Goal: Feedback & Contribution: Submit feedback/report problem

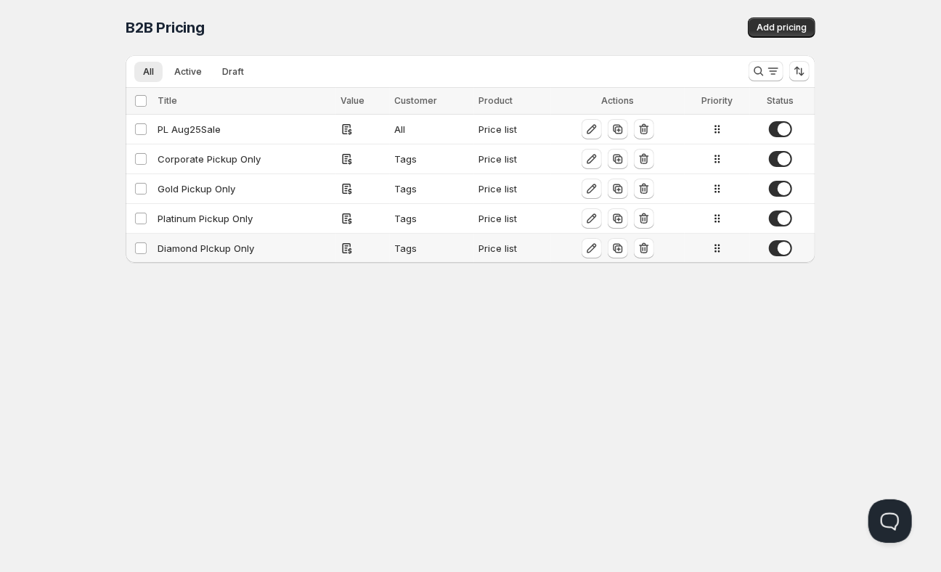
click at [171, 251] on div "Diamond PIckup Only" at bounding box center [245, 248] width 174 height 15
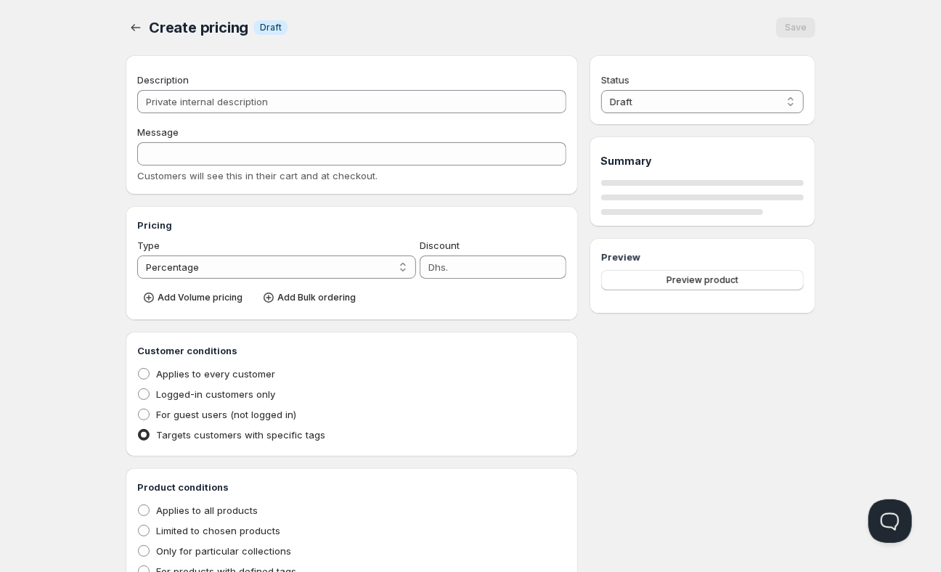
type input "Diamond PIckup Only"
type input "DIAMOND_PICKUP_ONLY"
radio input "true"
select select "1"
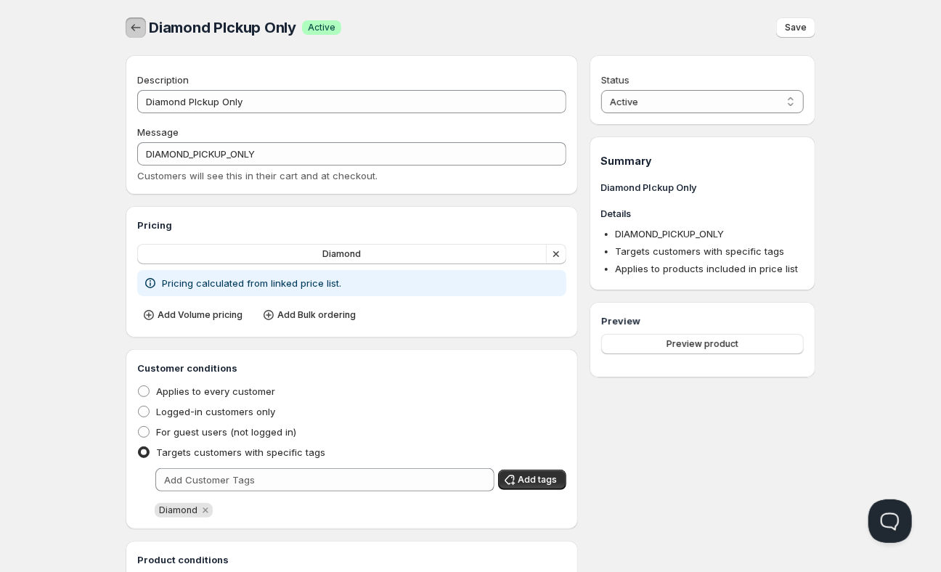
click at [138, 31] on icon "button" at bounding box center [136, 27] width 15 height 15
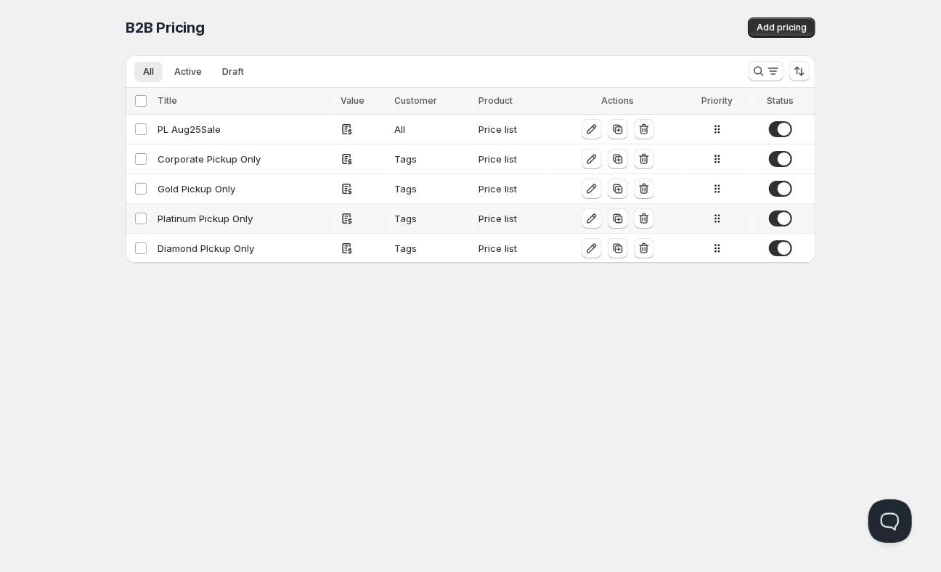
click at [202, 218] on div "Platinum Pickup Only" at bounding box center [245, 218] width 174 height 15
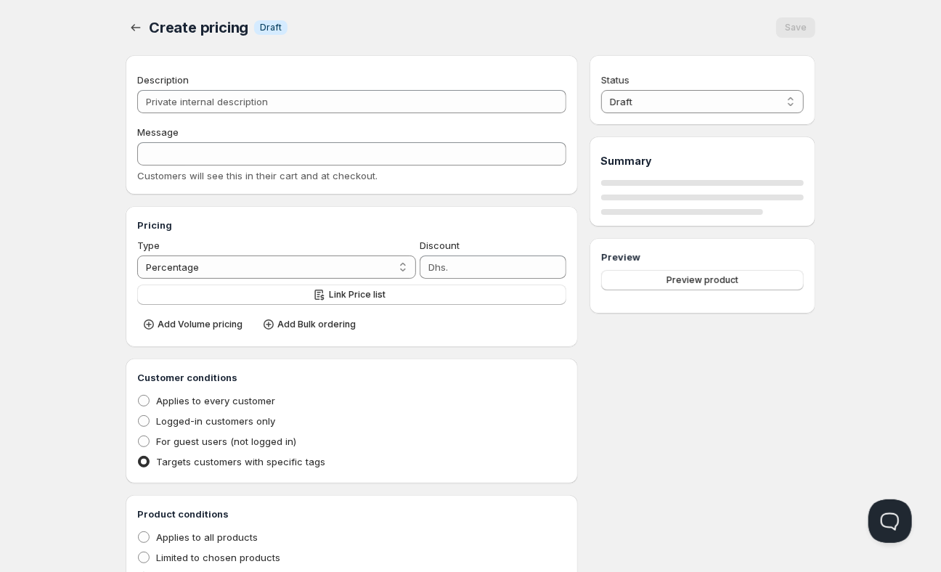
type input "Platinum Pickup Only"
type input "PLATINUM_PICKUP_ONLY"
radio input "true"
select select "1"
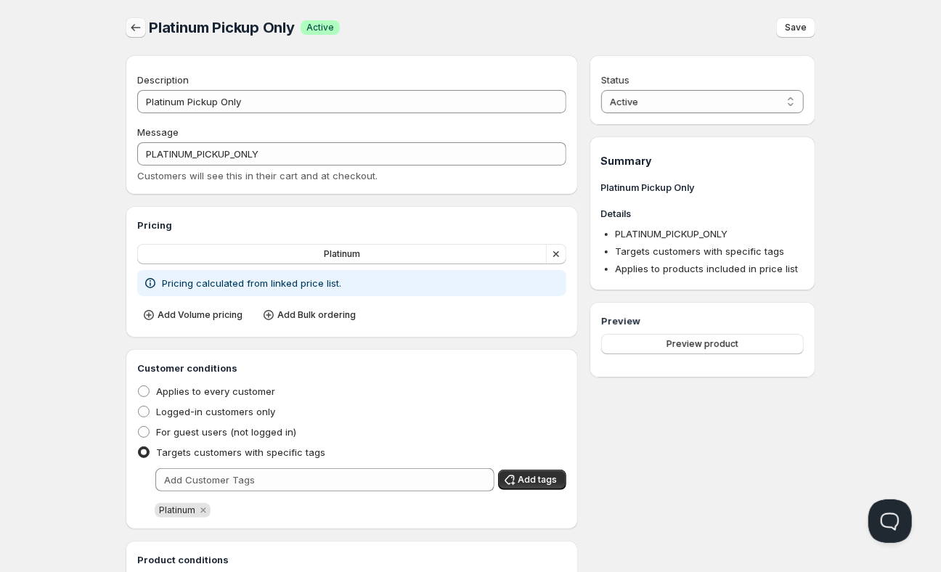
click at [137, 21] on button "button" at bounding box center [136, 27] width 20 height 20
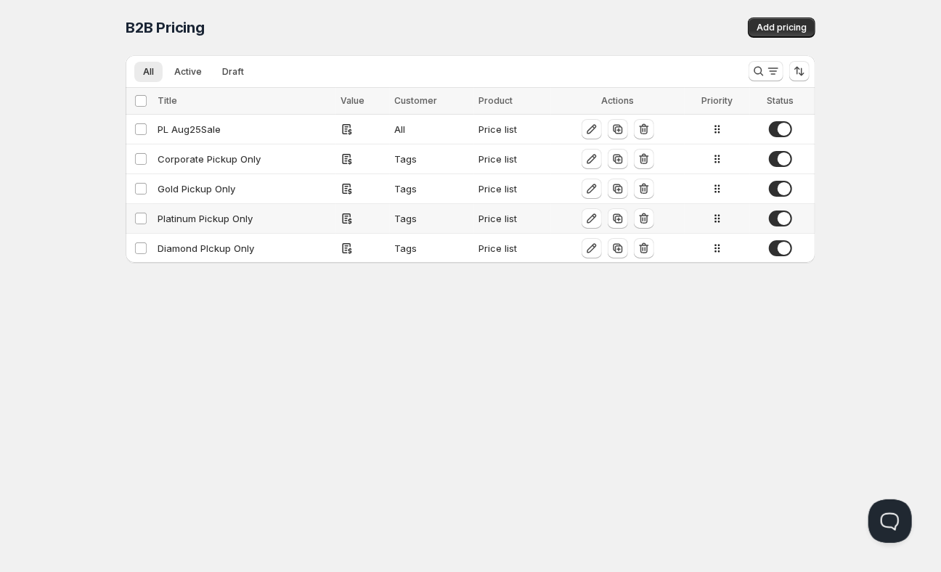
click at [169, 214] on div "Platinum Pickup Only" at bounding box center [245, 218] width 174 height 15
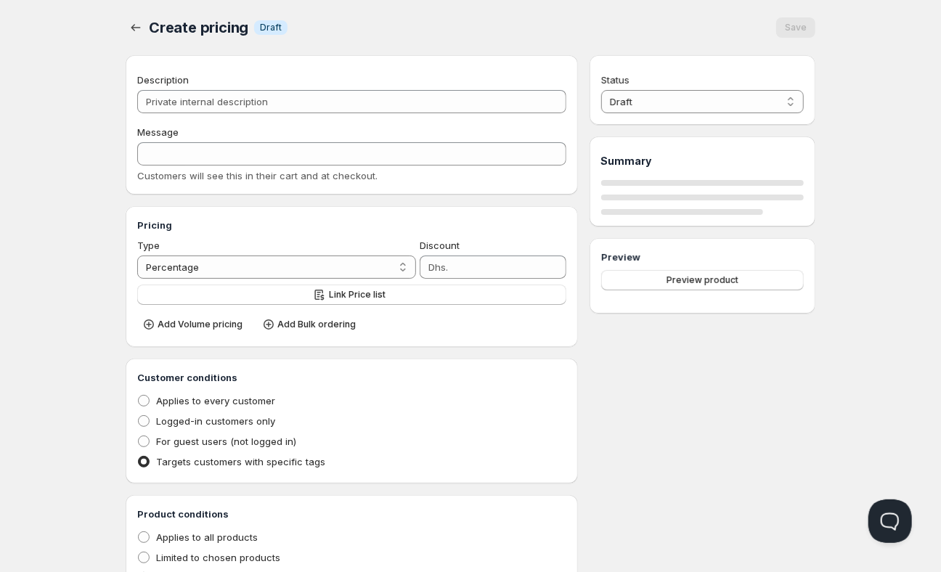
type input "Platinum Pickup Only"
type input "PLATINUM_PICKUP_ONLY"
radio input "true"
select select "1"
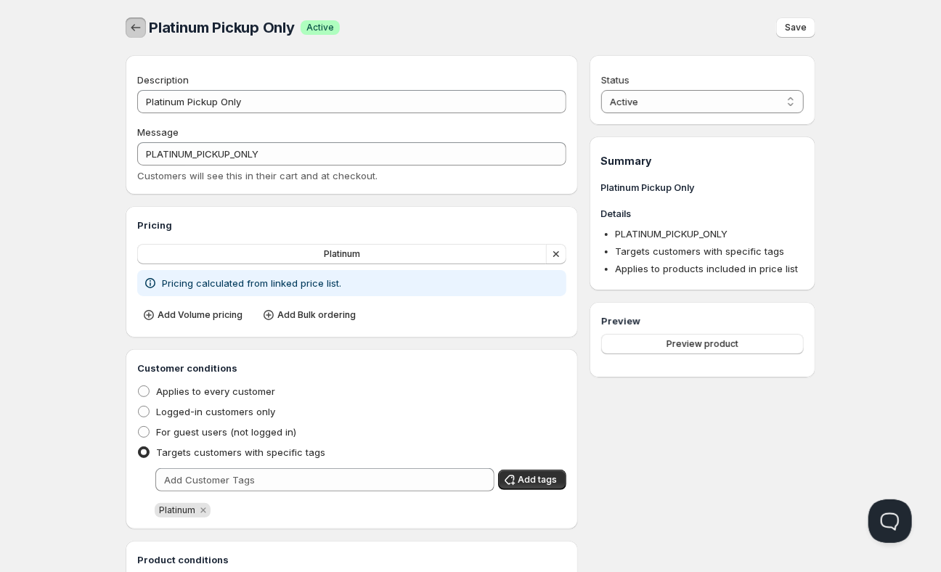
click at [137, 37] on button "button" at bounding box center [136, 27] width 20 height 20
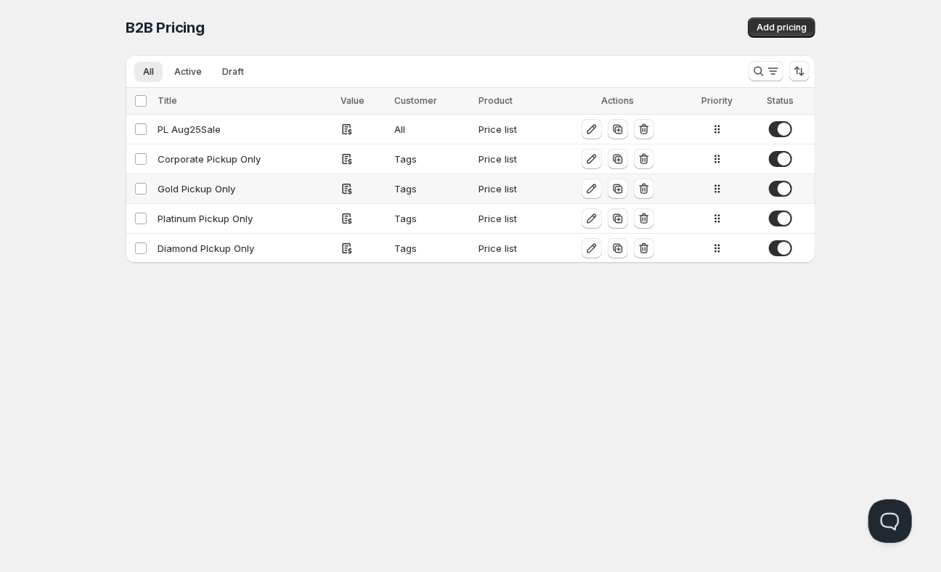
click at [180, 195] on td "Gold Pickup Only" at bounding box center [244, 189] width 183 height 30
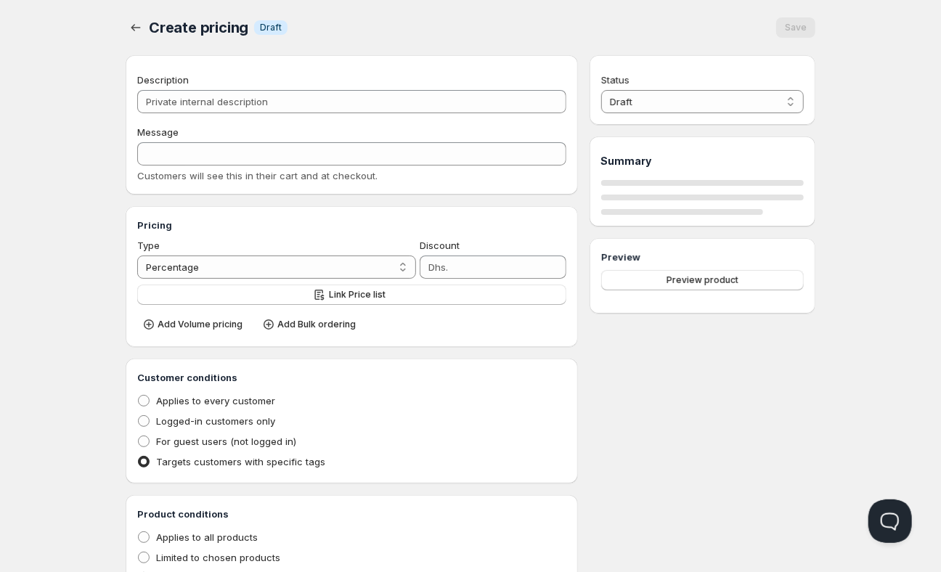
type input "Gold Pickup Only"
type input "GOLD_PICKUP_ONLY"
radio input "true"
select select "1"
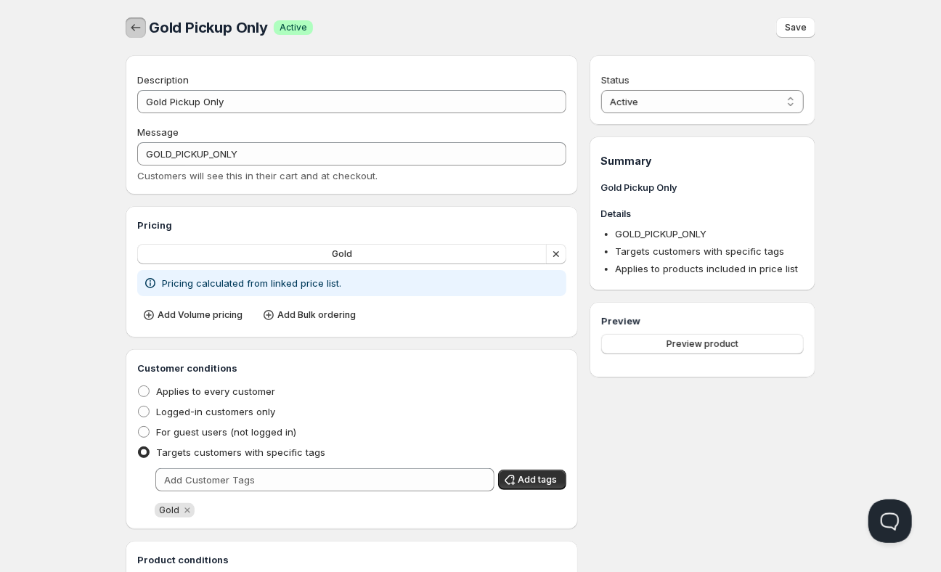
click at [134, 33] on icon "button" at bounding box center [136, 27] width 15 height 15
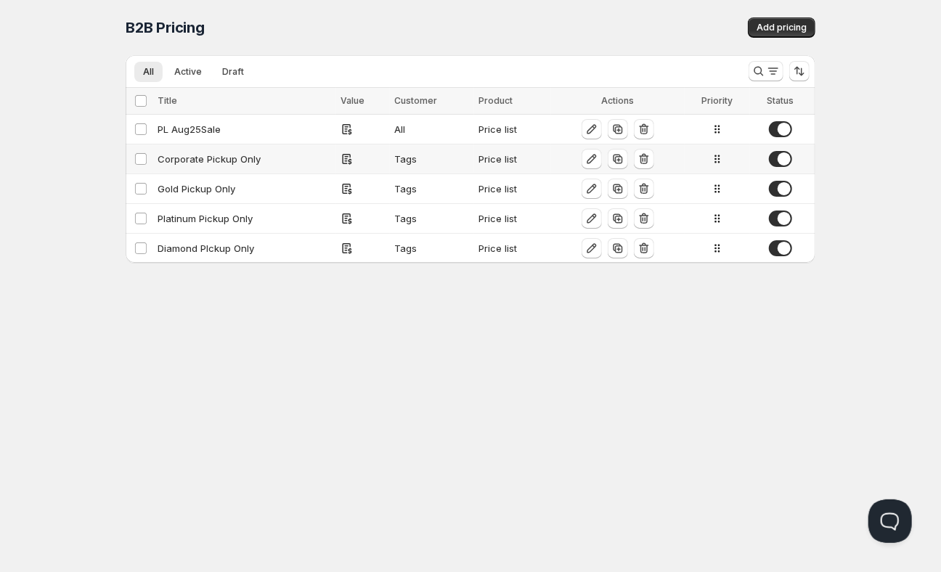
click at [178, 157] on div "Corporate Pickup Only" at bounding box center [245, 159] width 174 height 15
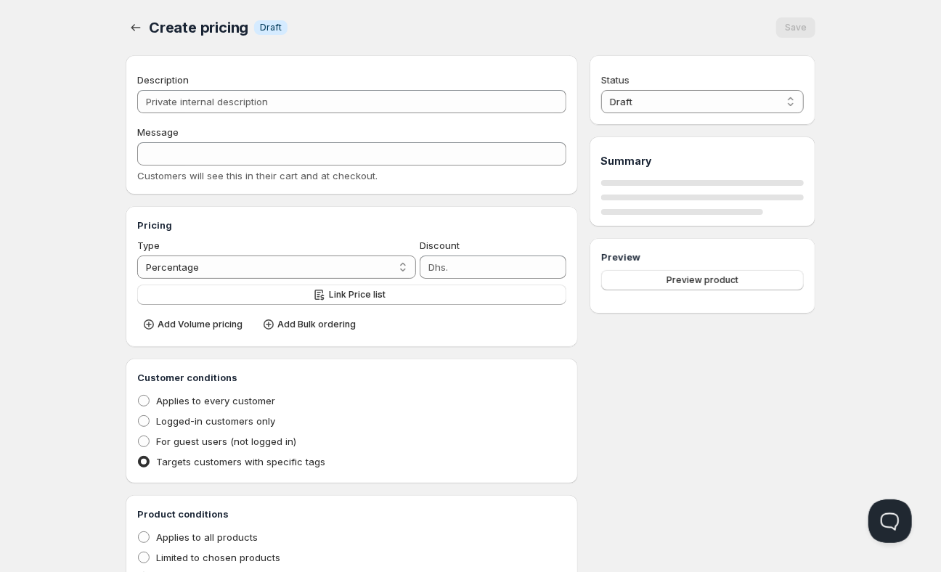
type input "Corporate Pickup Only"
type input "CORPORATE_PICKUP_ONLY"
radio input "true"
select select "1"
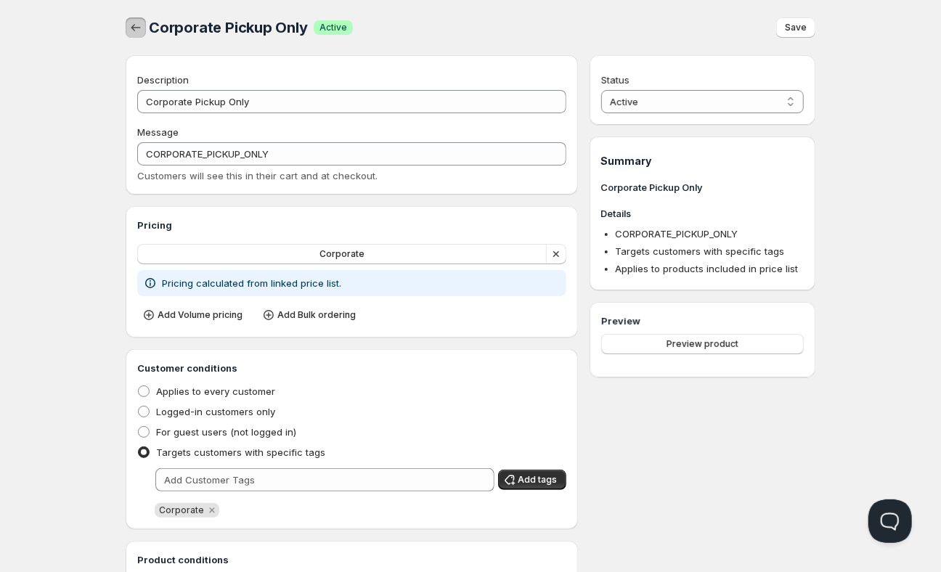
click at [138, 26] on icon "button" at bounding box center [136, 27] width 15 height 15
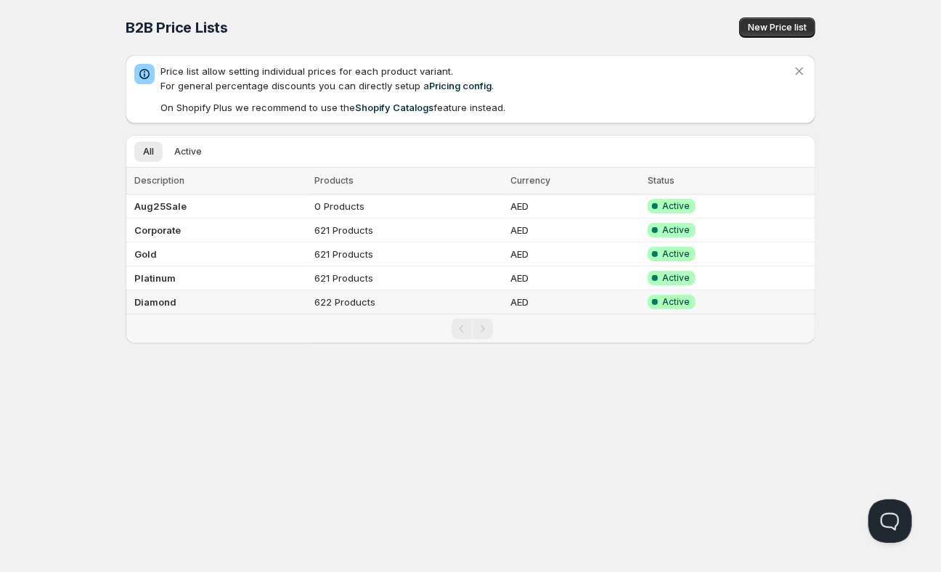
click at [177, 304] on td "Diamond" at bounding box center [218, 303] width 185 height 24
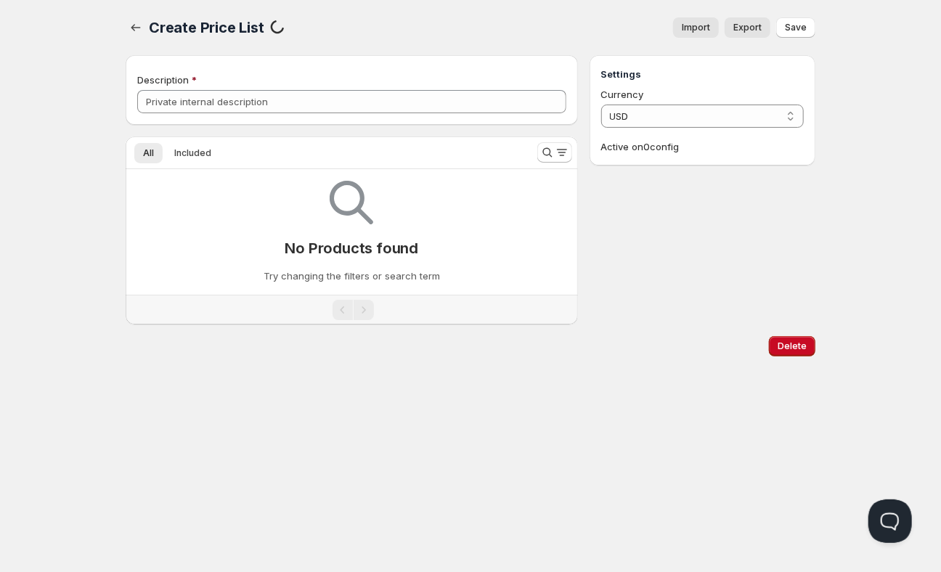
type input "Diamond"
select select "AED"
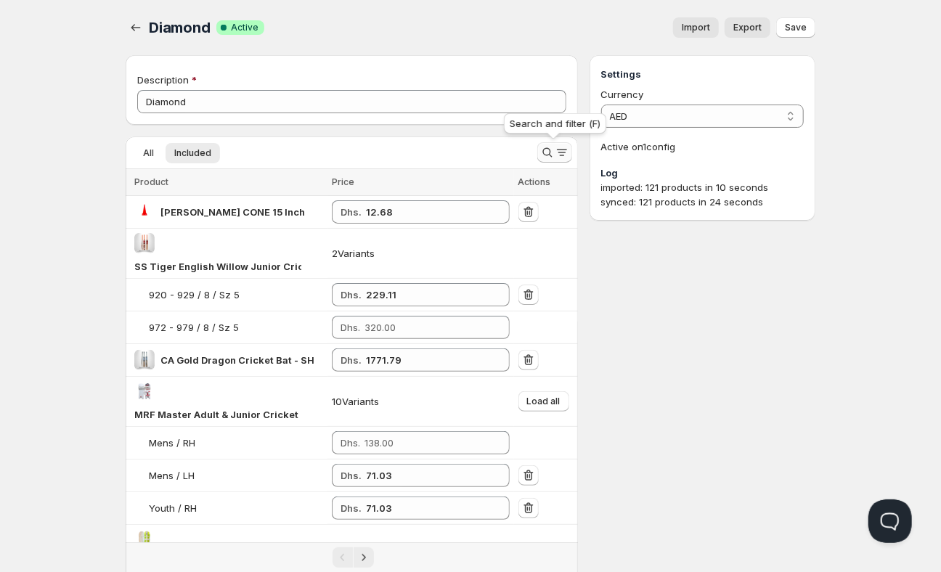
click at [548, 156] on icon "Search and filter results" at bounding box center [547, 152] width 15 height 15
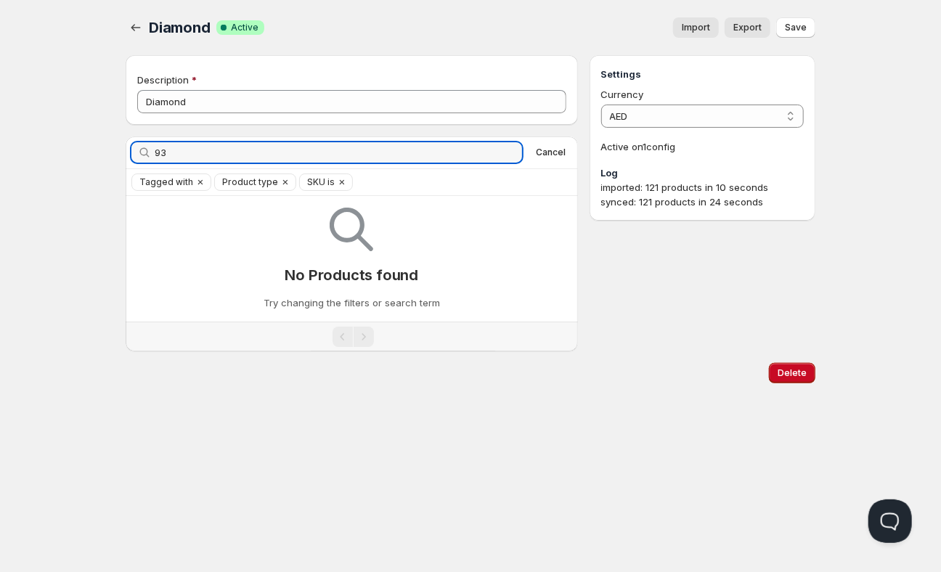
type input "9"
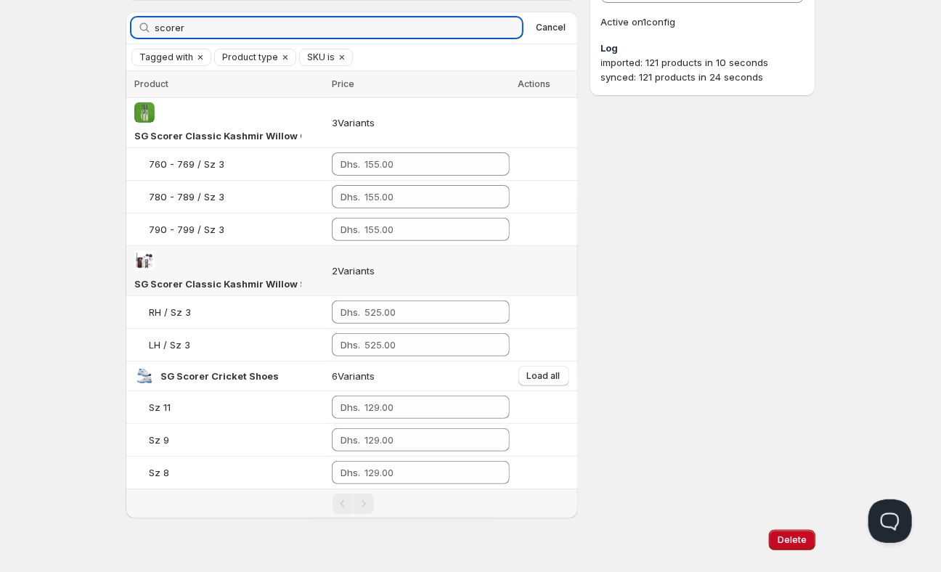
scroll to position [146, 0]
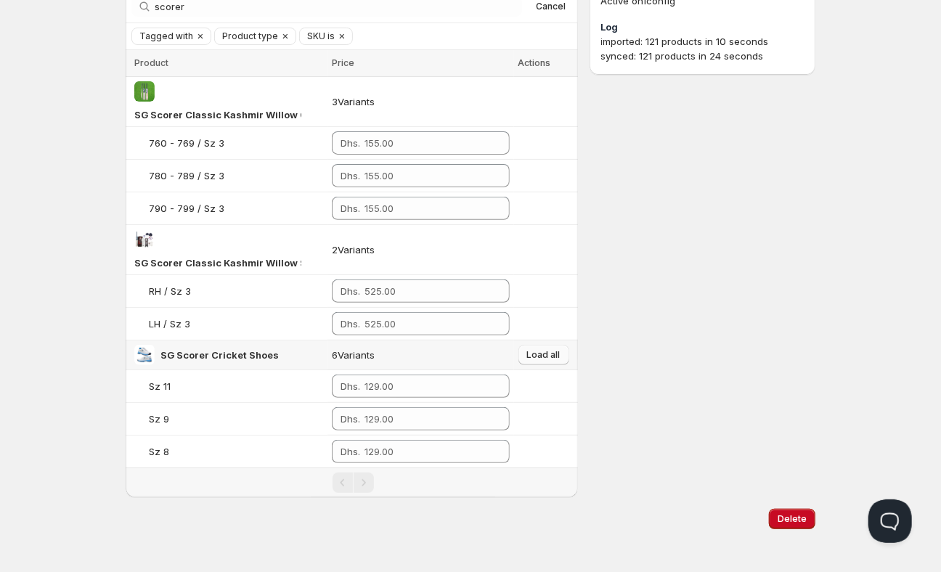
click at [553, 349] on span "Load all" at bounding box center [543, 355] width 33 height 12
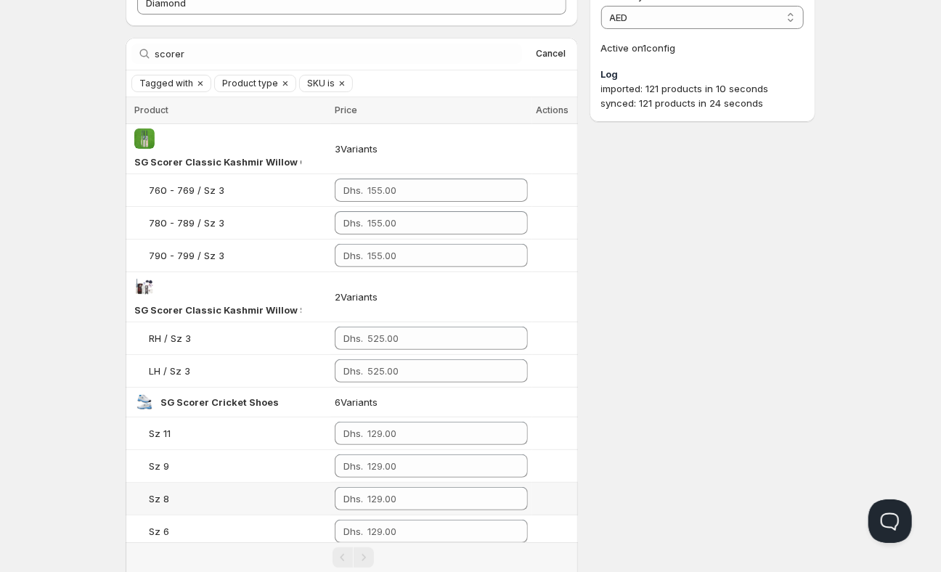
scroll to position [0, 0]
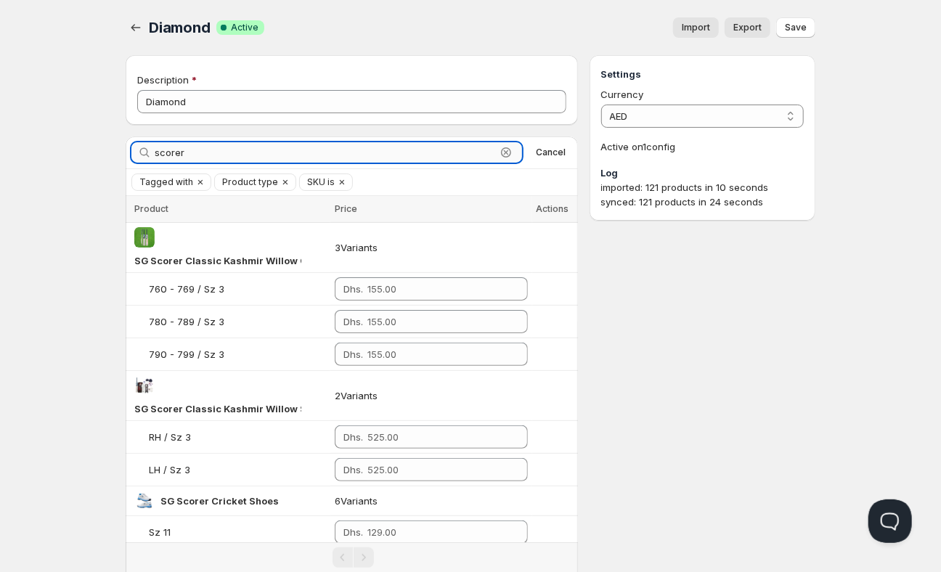
click at [397, 159] on input "scorer" at bounding box center [325, 152] width 341 height 20
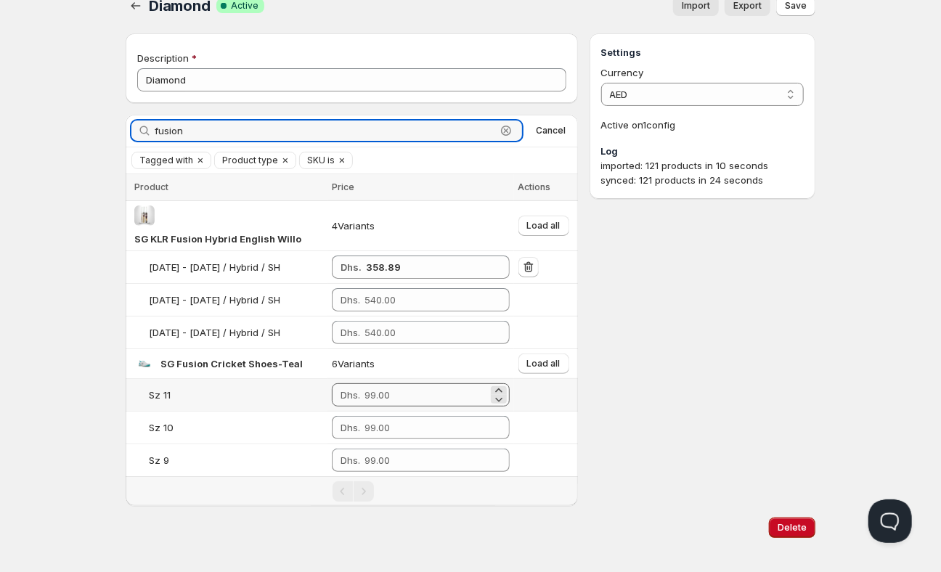
scroll to position [27, 0]
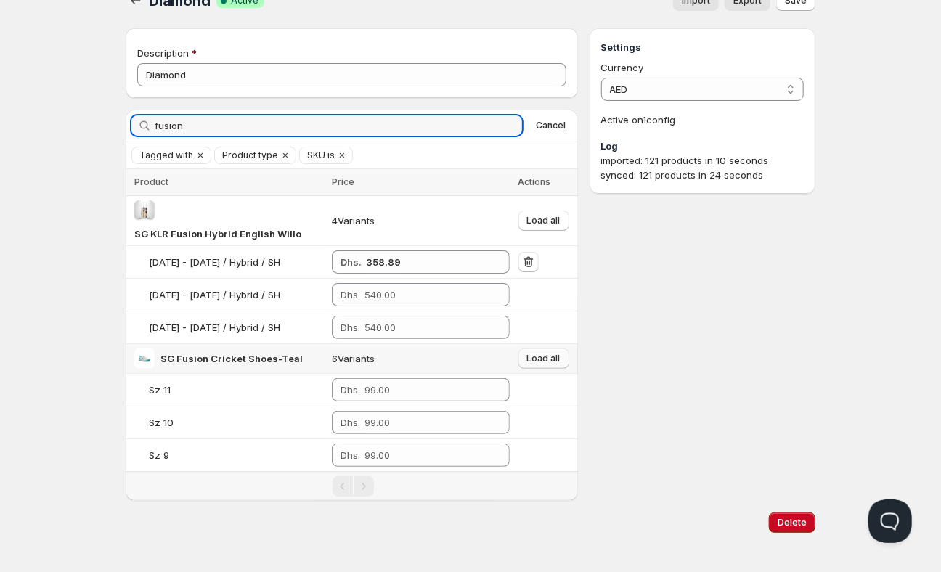
click at [540, 353] on span "Load all" at bounding box center [543, 359] width 33 height 12
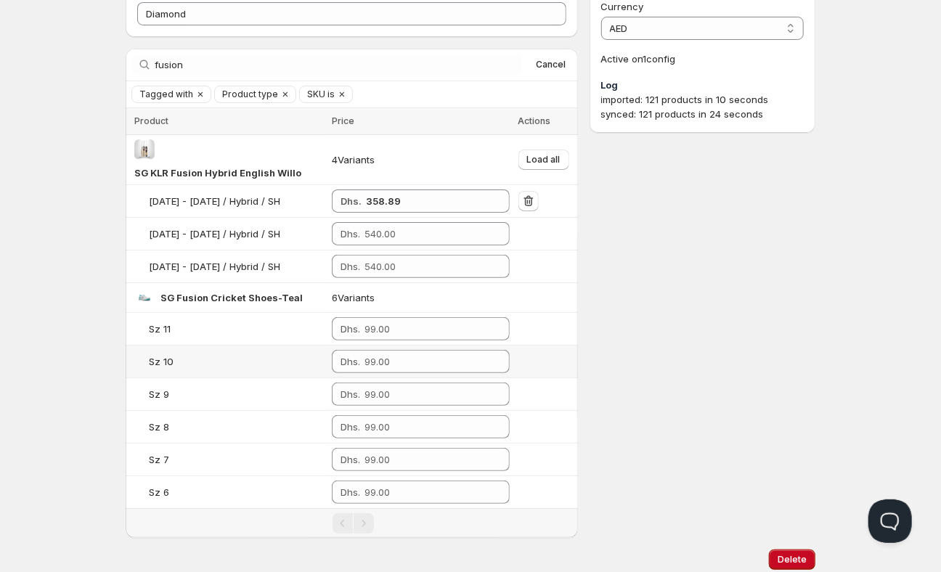
scroll to position [86, 0]
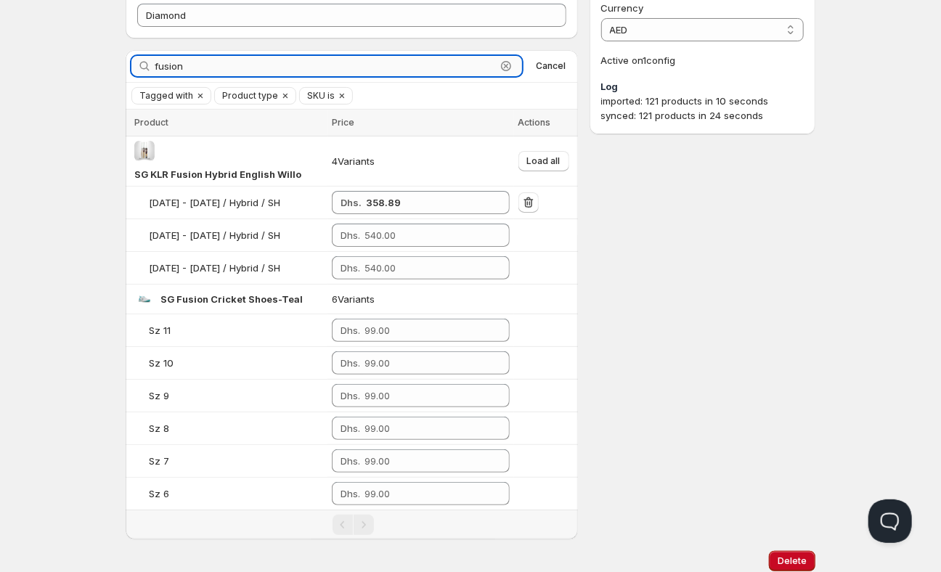
click at [381, 67] on input "fusion" at bounding box center [325, 66] width 341 height 20
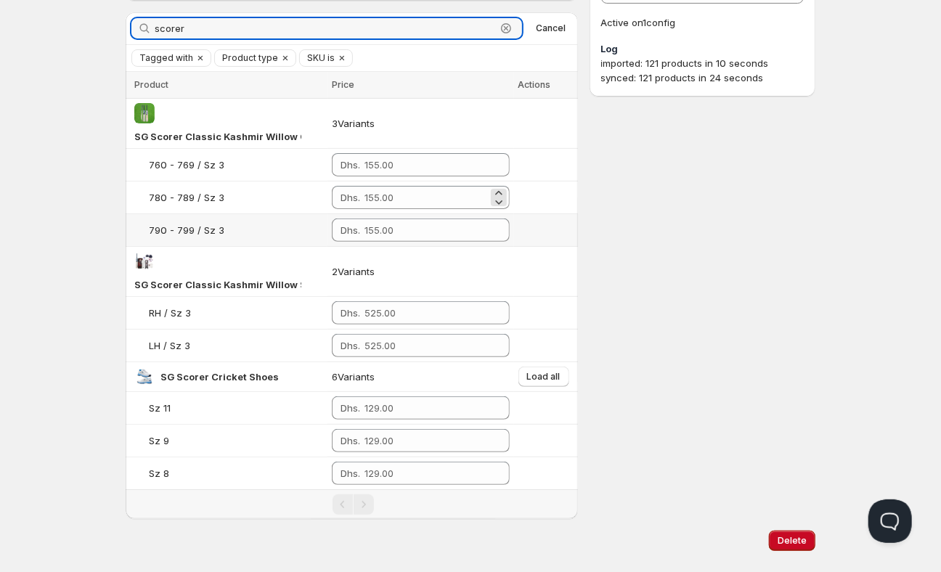
scroll to position [146, 0]
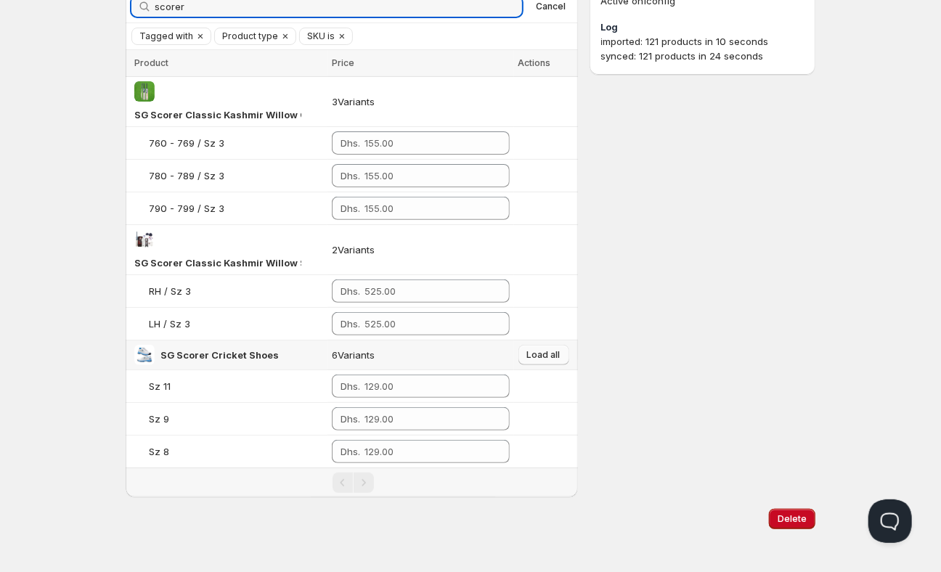
click at [533, 358] on button "Load all" at bounding box center [544, 355] width 51 height 20
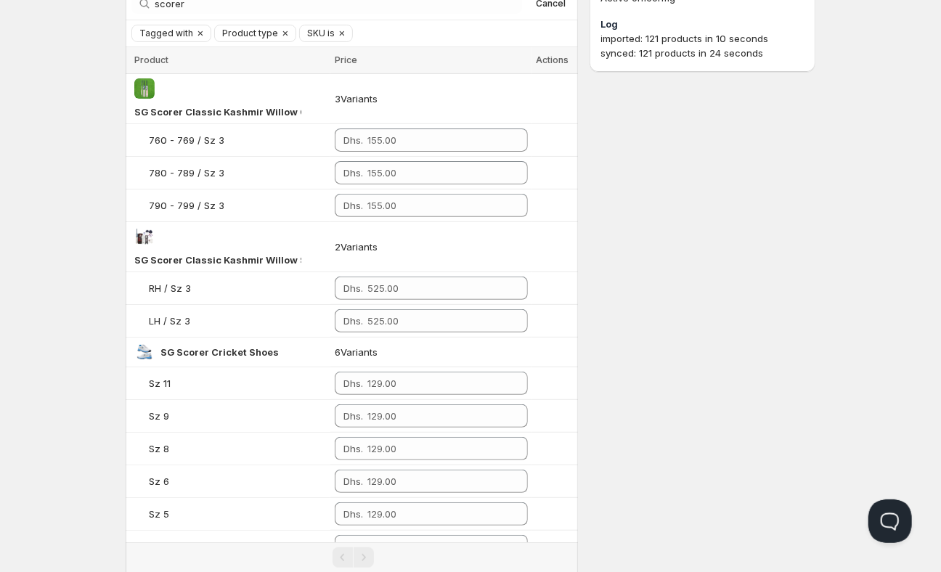
scroll to position [143, 0]
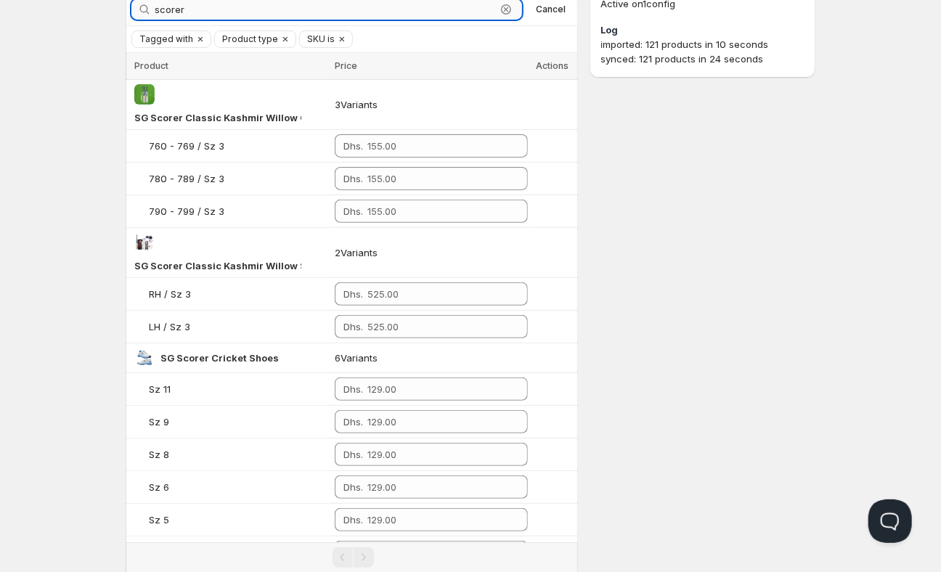
click at [390, 9] on input "scorer" at bounding box center [325, 9] width 341 height 20
type input "fusion"
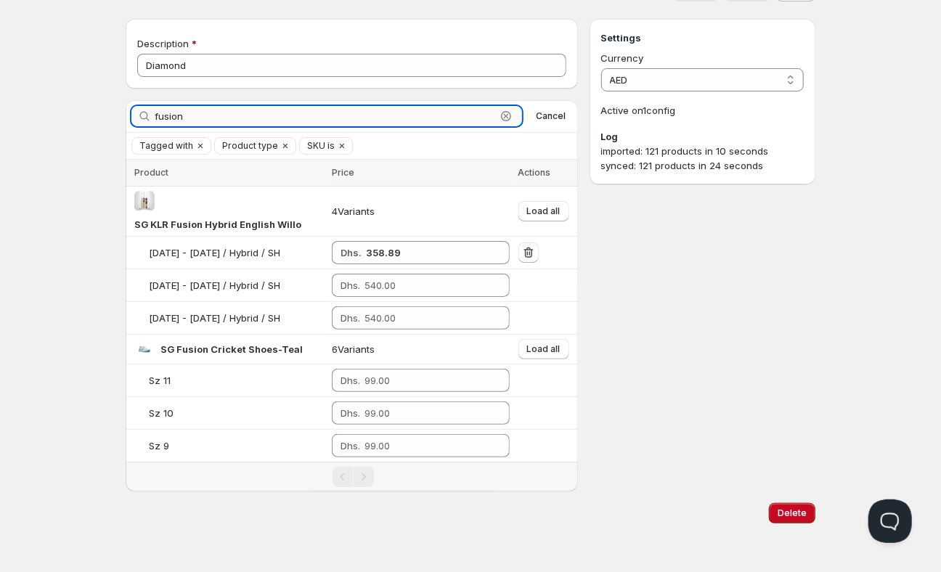
scroll to position [31, 0]
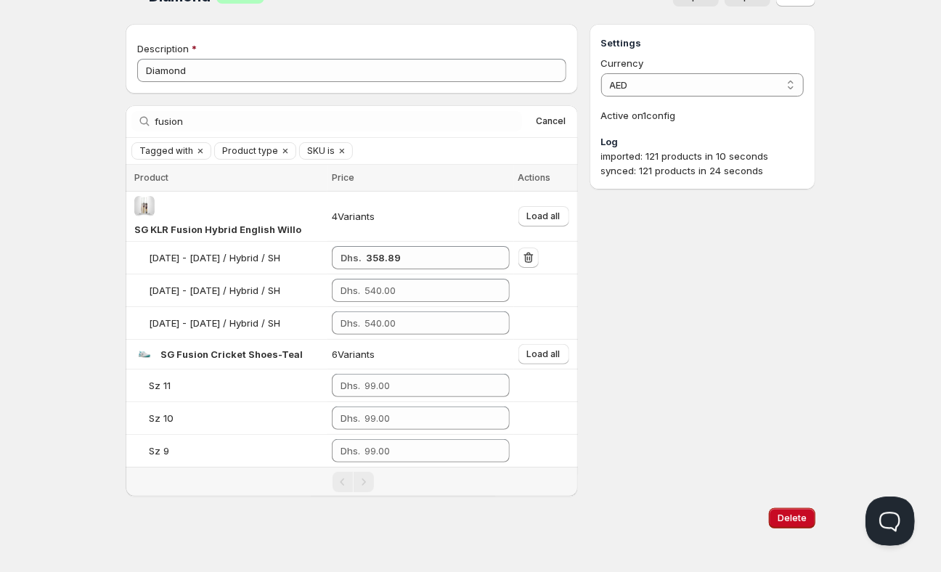
click at [887, 516] on button "Open Beacon popover" at bounding box center [887, 519] width 44 height 44
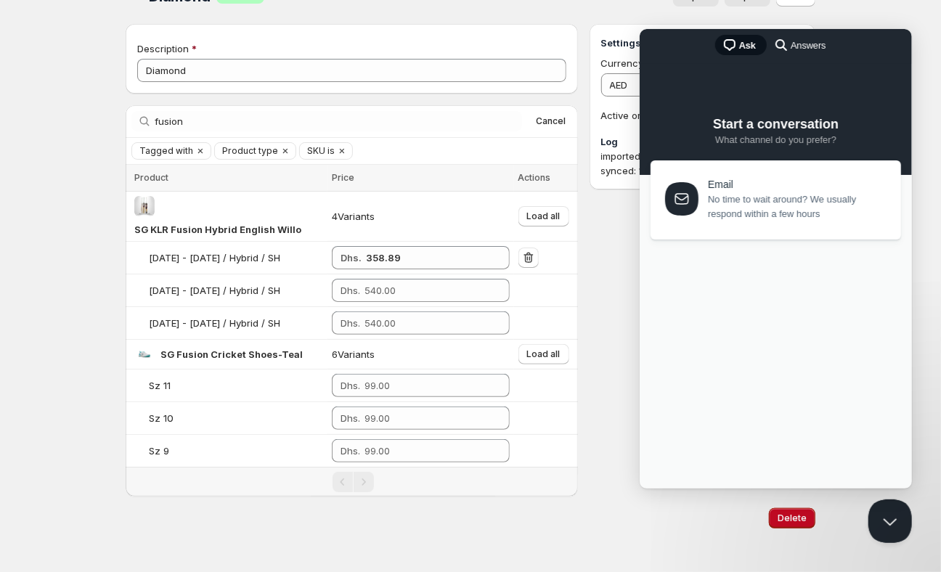
scroll to position [0, 0]
click at [739, 203] on span "No time to wait around? We usually respond within a few hours" at bounding box center [796, 206] width 177 height 29
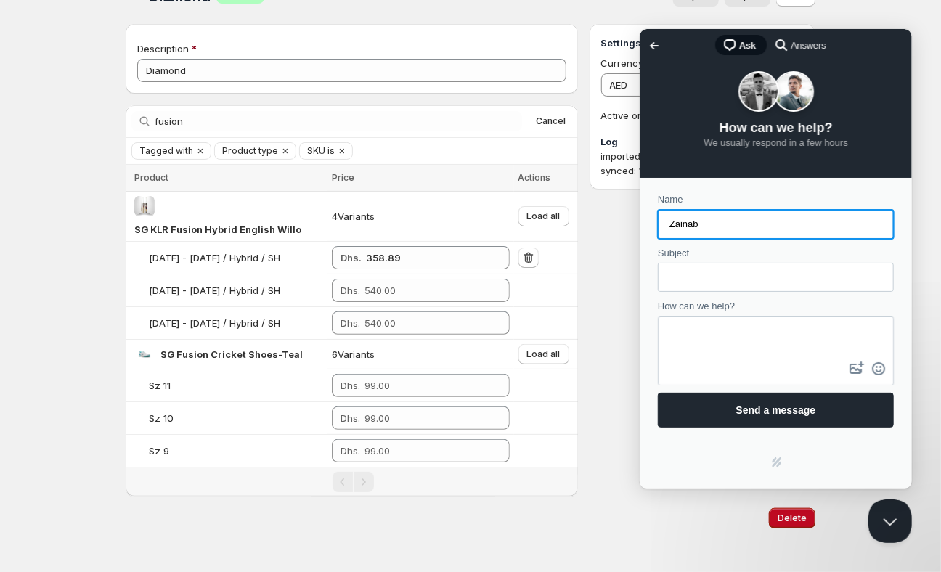
click at [707, 275] on input "Subject" at bounding box center [775, 277] width 213 height 26
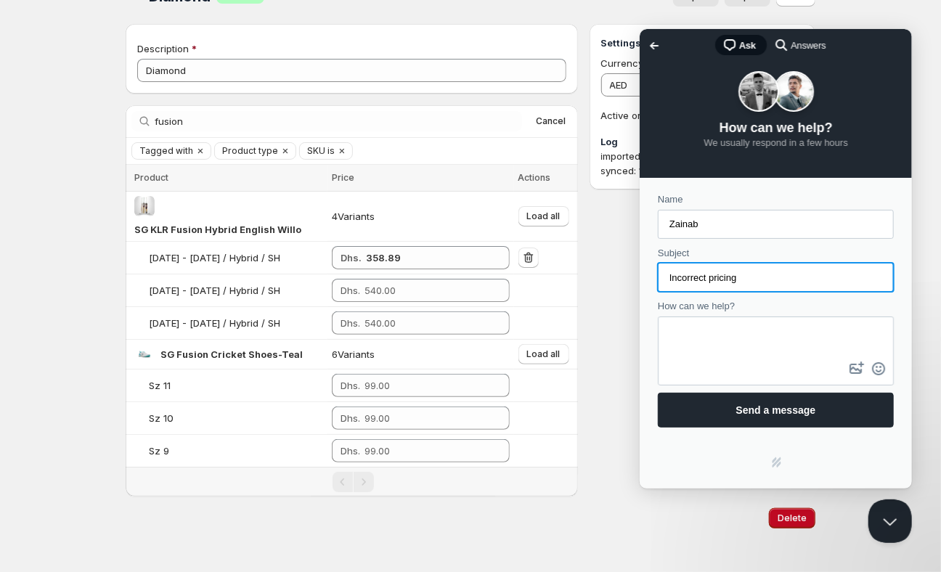
type input "Incorrect pricing"
click at [711, 332] on textarea "How can we help?" at bounding box center [775, 337] width 233 height 41
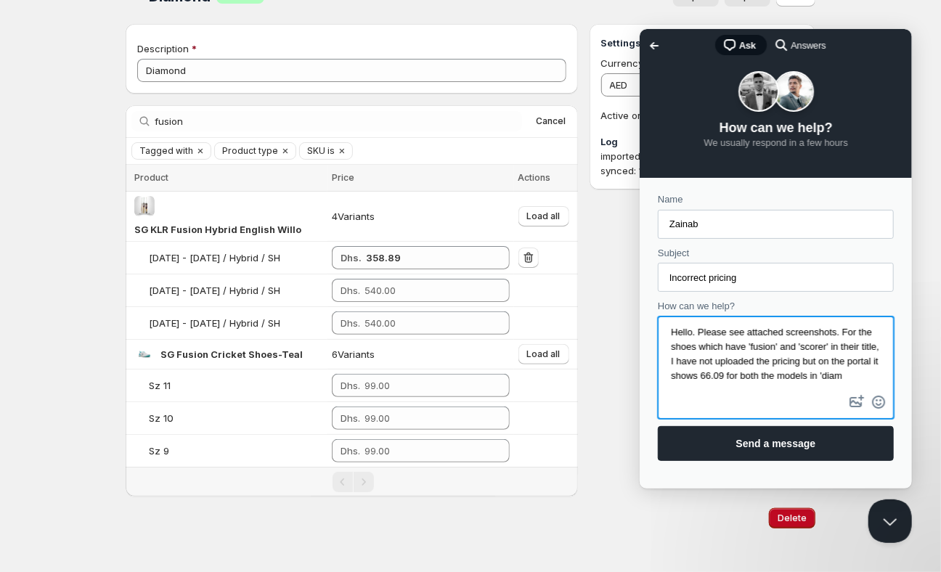
scroll to position [16, 0]
type textarea "Hello. Please see attached screenshots. For the shoes which have 'fusion' and '…"
click at [854, 404] on button "image-plus" at bounding box center [857, 401] width 22 height 23
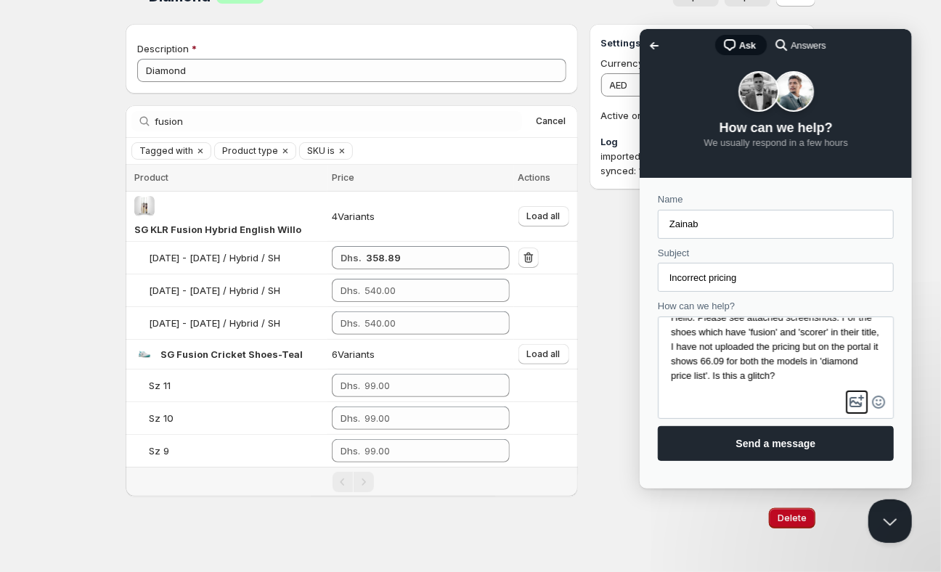
type input "C:\fakepath\Screenshot [DATE] 12.14.33 PM.png"
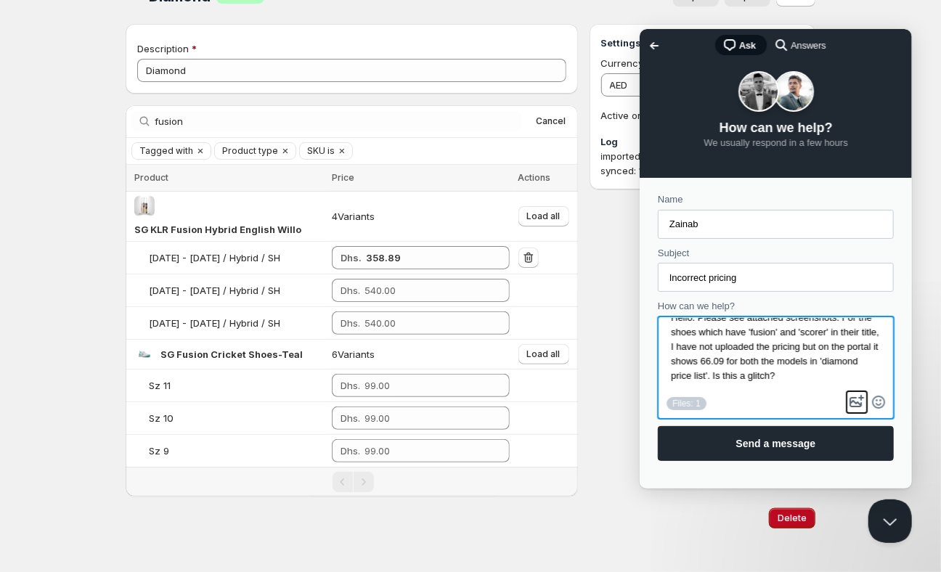
click at [854, 402] on button "image-plus" at bounding box center [857, 401] width 22 height 23
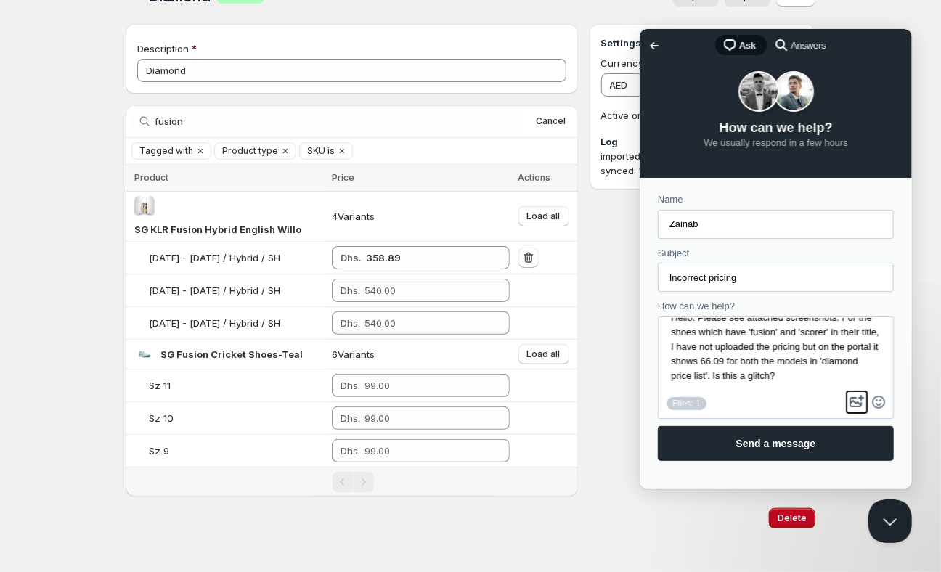
type input "C:\fakepath\Screenshot [DATE] 12.14.12 PM.png"
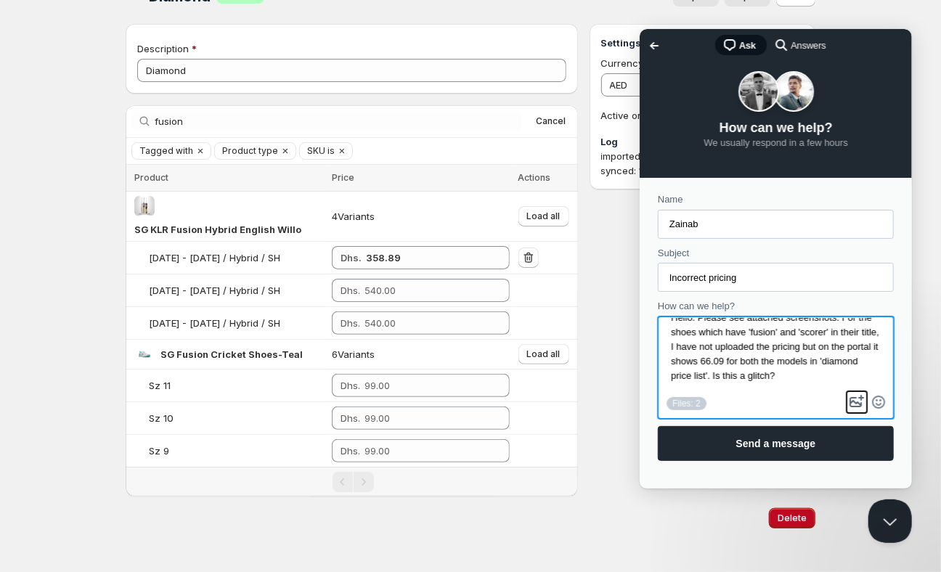
click at [856, 397] on button "image-plus" at bounding box center [857, 401] width 22 height 23
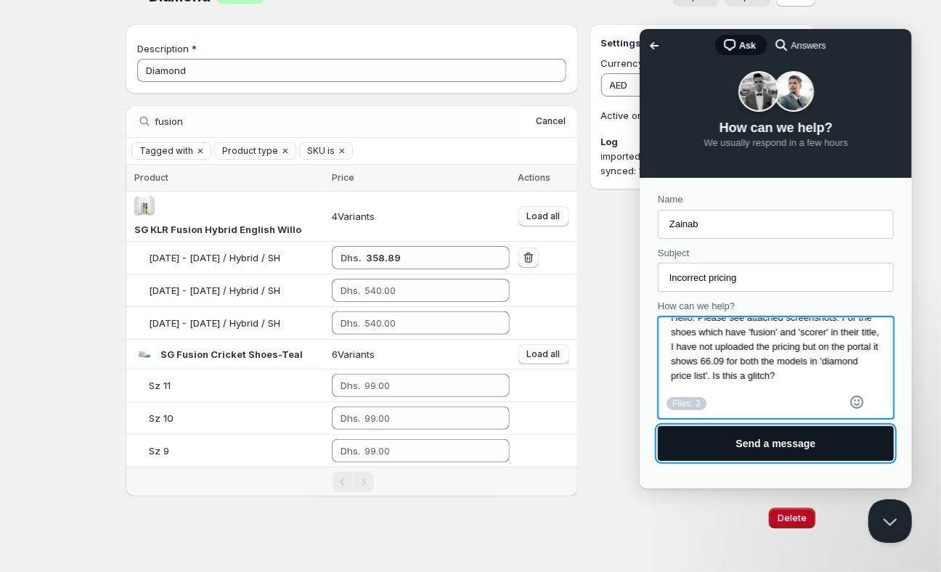
click at [735, 445] on span "Send a message" at bounding box center [775, 442] width 204 height 33
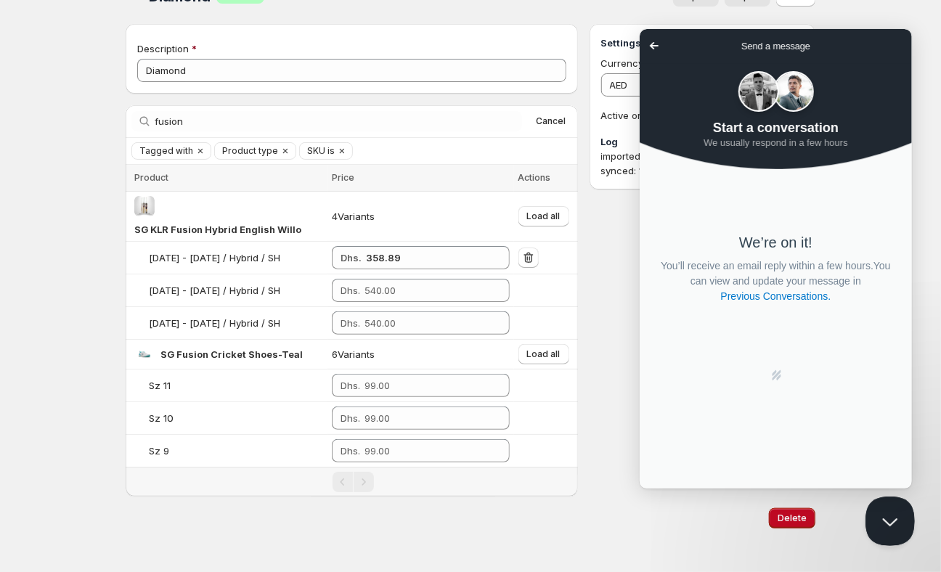
click at [888, 523] on button "Close Beacon popover" at bounding box center [887, 519] width 44 height 44
